Goal: Task Accomplishment & Management: Complete application form

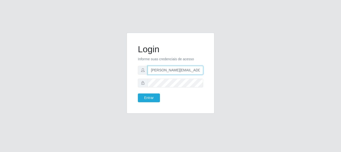
type input "[PERSON_NAME][EMAIL_ADDRESS][PERSON_NAME][DOMAIN_NAME]"
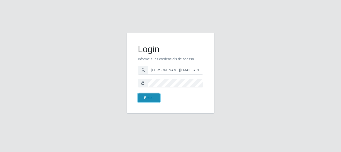
click at [149, 98] on button "Entrar" at bounding box center [149, 97] width 22 height 9
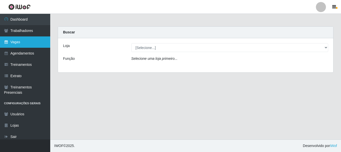
click at [25, 42] on link "Vagas" at bounding box center [25, 41] width 50 height 11
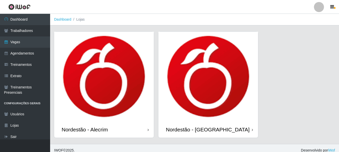
click at [86, 129] on div "Nordestão - Alecrim" at bounding box center [85, 129] width 46 height 6
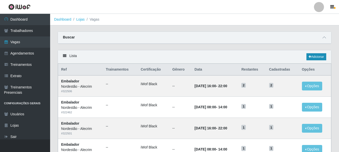
click at [316, 57] on link "Adicionar" at bounding box center [317, 56] width 20 height 7
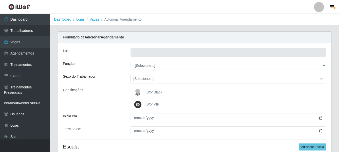
type input "Nordestão - Alecrim"
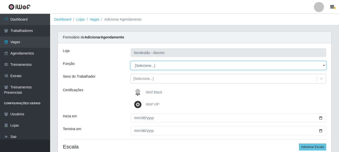
click at [324, 65] on select "[Selecione...] Embalador Embalador + Embalador ++" at bounding box center [229, 65] width 196 height 9
click at [165, 65] on select "[Selecione...] Embalador Embalador + Embalador ++" at bounding box center [229, 65] width 196 height 9
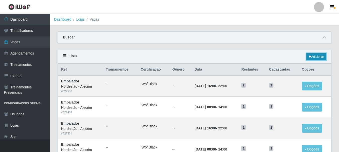
click at [310, 57] on icon at bounding box center [310, 56] width 3 height 3
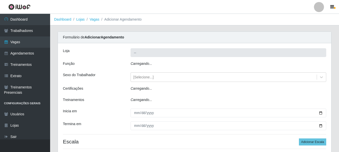
type input "Nordestão - Alecrim"
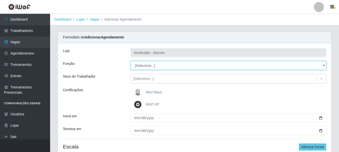
click at [181, 66] on select "[Selecione...] Embalador Embalador + Embalador ++" at bounding box center [229, 65] width 196 height 9
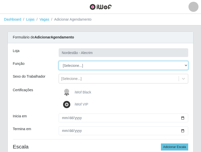
click at [130, 65] on select "[Selecione...] Embalador Embalador + Embalador ++" at bounding box center [124, 65] width 130 height 9
click at [130, 66] on select "[Selecione...] Embalador Embalador + Embalador ++" at bounding box center [124, 65] width 130 height 9
drag, startPoint x: 199, startPoint y: 37, endPoint x: 186, endPoint y: 64, distance: 30.2
click at [186, 64] on select "[Selecione...] Embalador Embalador + Embalador ++" at bounding box center [124, 65] width 130 height 9
